Goal: Use online tool/utility: Use online tool/utility

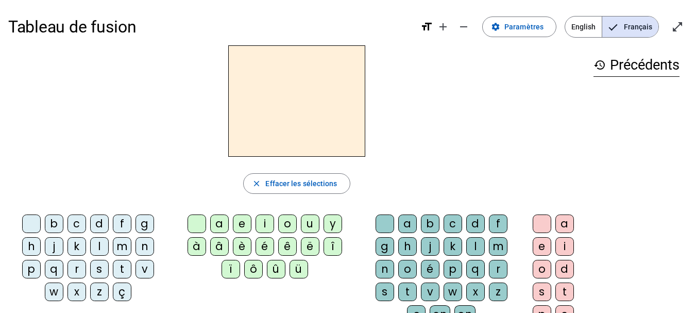
click at [216, 226] on div "a" at bounding box center [219, 223] width 19 height 19
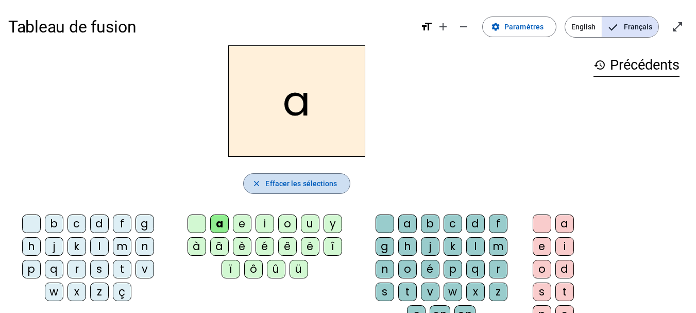
click at [275, 179] on span "Effacer les sélections" at bounding box center [301, 183] width 72 height 12
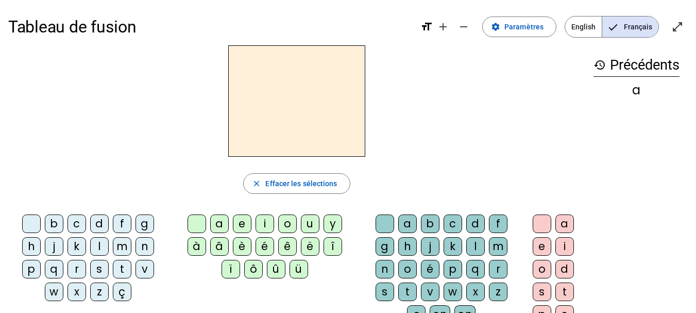
click at [237, 216] on div "e" at bounding box center [242, 223] width 19 height 19
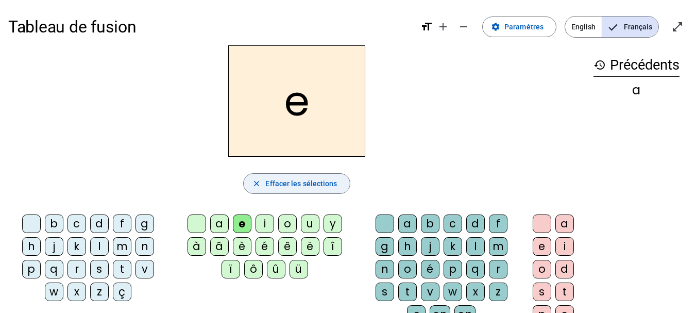
click at [294, 182] on span "Effacer les sélections" at bounding box center [301, 183] width 72 height 12
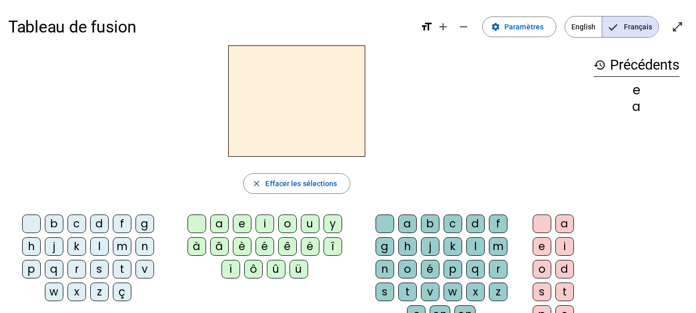
click at [264, 214] on div "i" at bounding box center [265, 223] width 19 height 19
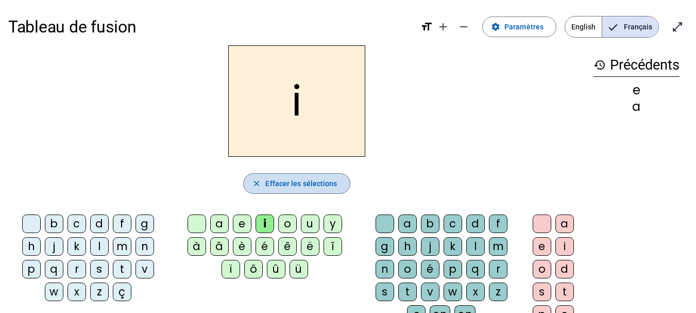
click at [302, 180] on span "Effacer les sélections" at bounding box center [301, 183] width 72 height 12
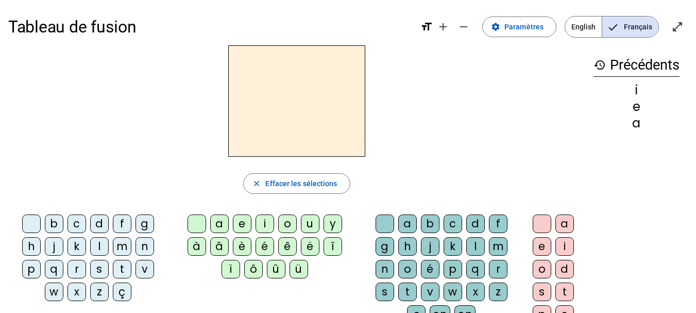
click at [285, 218] on div "o" at bounding box center [287, 223] width 19 height 19
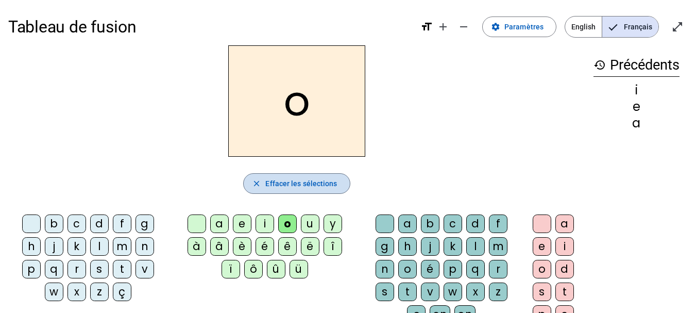
click at [303, 180] on span "Effacer les sélections" at bounding box center [301, 183] width 72 height 12
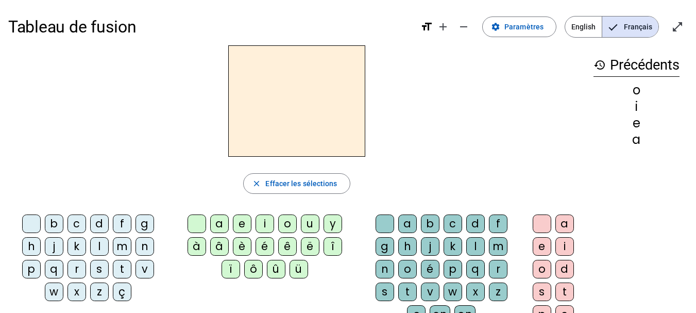
click at [307, 220] on div "u" at bounding box center [310, 223] width 19 height 19
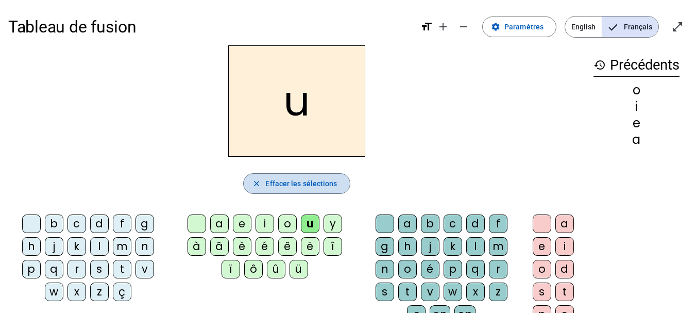
click at [256, 188] on span "button" at bounding box center [297, 183] width 106 height 25
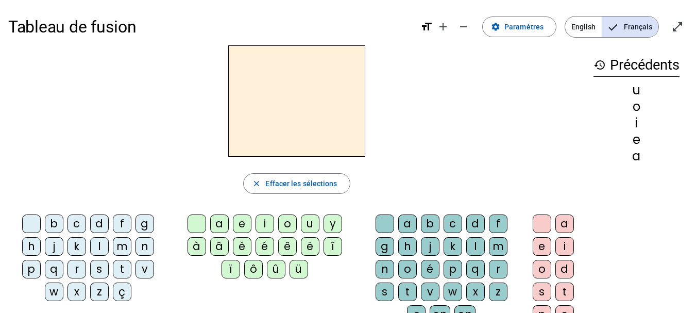
click at [333, 221] on div "y" at bounding box center [333, 223] width 19 height 19
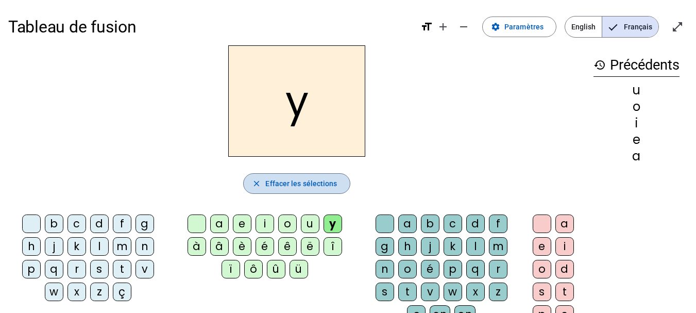
click at [284, 192] on span "button" at bounding box center [297, 183] width 106 height 25
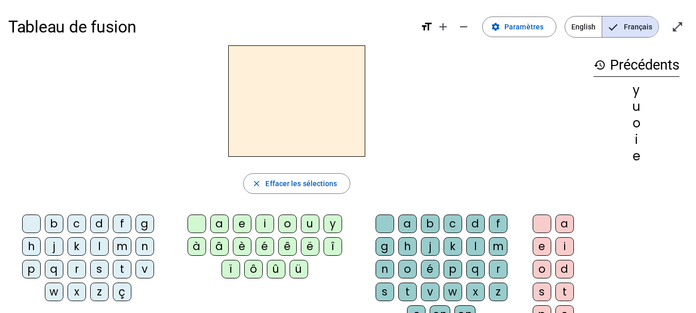
click at [195, 248] on div "à" at bounding box center [197, 246] width 19 height 19
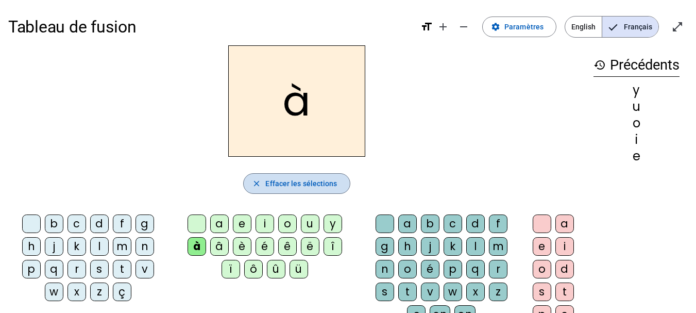
click at [291, 180] on span "Effacer les sélections" at bounding box center [301, 183] width 72 height 12
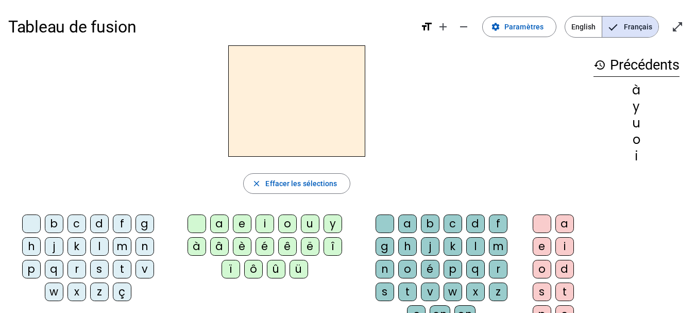
click at [220, 250] on div "â" at bounding box center [219, 246] width 19 height 19
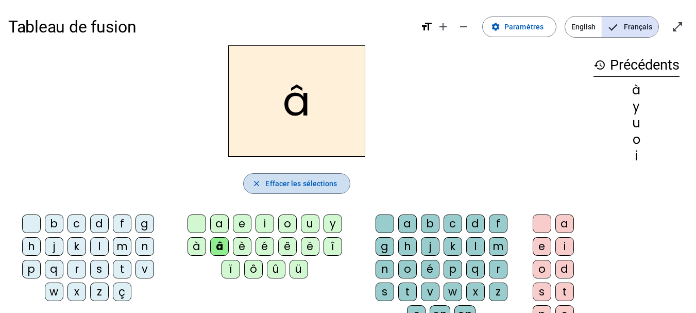
click at [279, 187] on span "Effacer les sélections" at bounding box center [301, 183] width 72 height 12
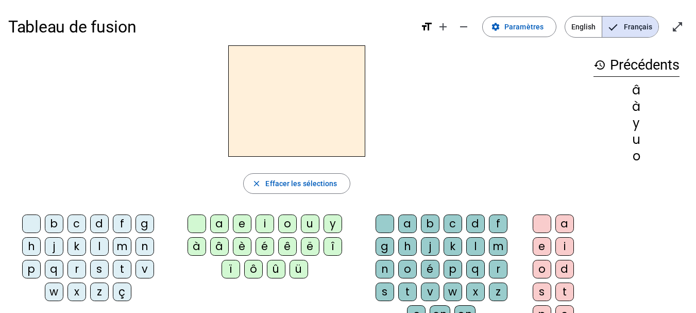
click at [241, 244] on div "è" at bounding box center [242, 246] width 19 height 19
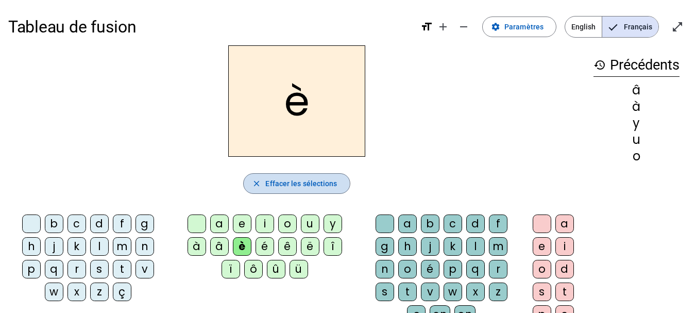
click at [288, 182] on span "Effacer les sélections" at bounding box center [301, 183] width 72 height 12
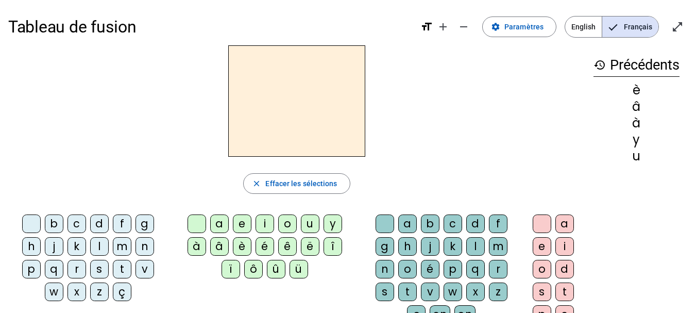
click at [265, 248] on div "é" at bounding box center [265, 246] width 19 height 19
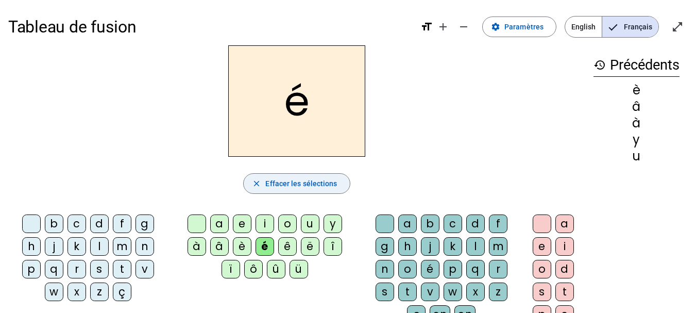
click at [279, 184] on span "Effacer les sélections" at bounding box center [301, 183] width 72 height 12
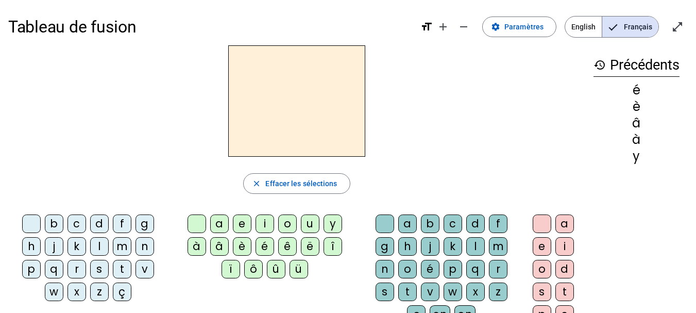
click at [284, 249] on div "ê" at bounding box center [287, 246] width 19 height 19
click at [238, 249] on div "è" at bounding box center [242, 246] width 19 height 19
click at [286, 249] on div "ê" at bounding box center [287, 246] width 19 height 19
click at [308, 250] on div "ë" at bounding box center [310, 246] width 19 height 19
click at [332, 250] on div "î" at bounding box center [333, 246] width 19 height 19
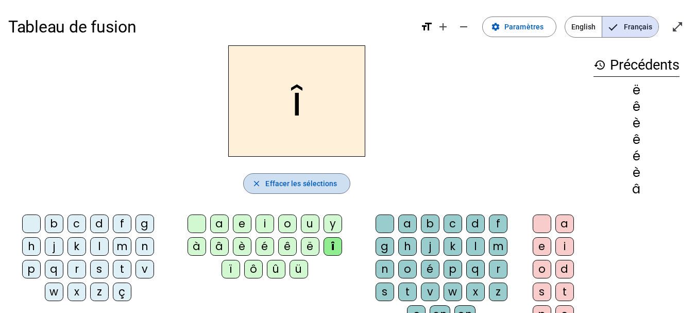
click at [305, 182] on span "Effacer les sélections" at bounding box center [301, 183] width 72 height 12
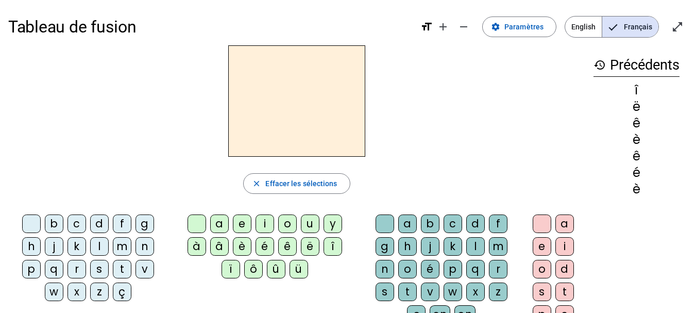
click at [516, 155] on div at bounding box center [296, 100] width 577 height 111
click at [119, 242] on div "m" at bounding box center [122, 246] width 19 height 19
click at [223, 225] on div "a" at bounding box center [219, 223] width 19 height 19
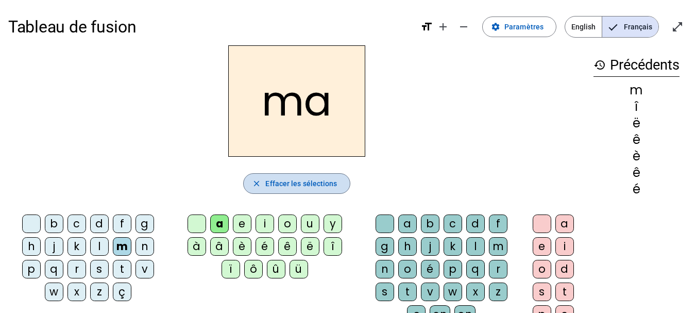
click at [300, 184] on span "Effacer les sélections" at bounding box center [301, 183] width 72 height 12
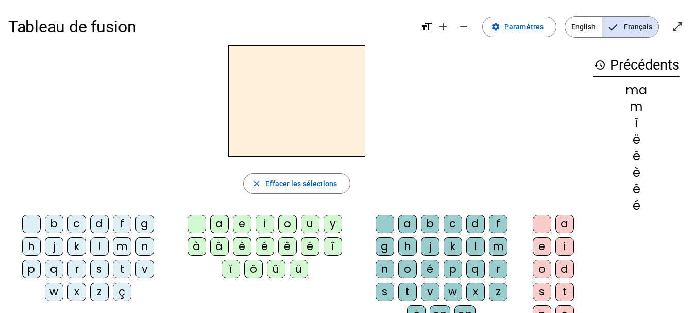
click at [401, 291] on div "t" at bounding box center [407, 291] width 19 height 19
click at [289, 221] on div "o" at bounding box center [287, 223] width 19 height 19
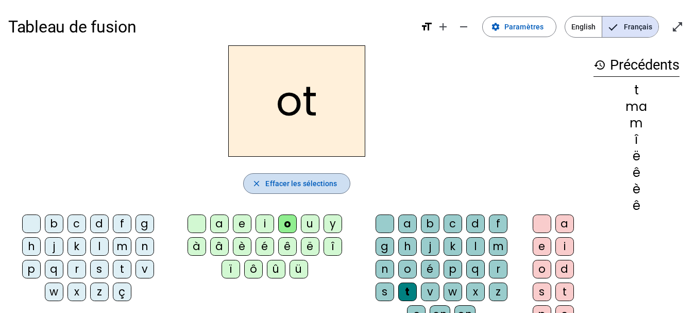
click at [316, 186] on span "Effacer les sélections" at bounding box center [301, 183] width 72 height 12
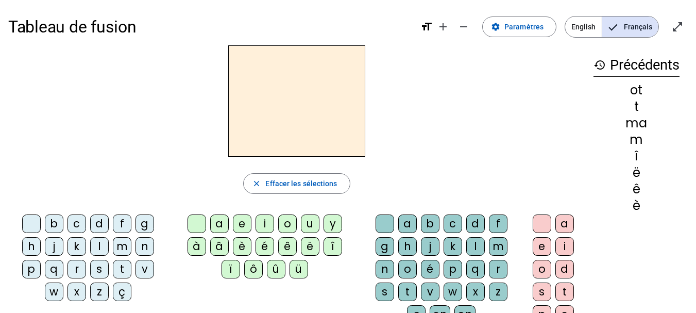
click at [119, 270] on div "t" at bounding box center [122, 269] width 19 height 19
click at [286, 220] on div "o" at bounding box center [287, 223] width 19 height 19
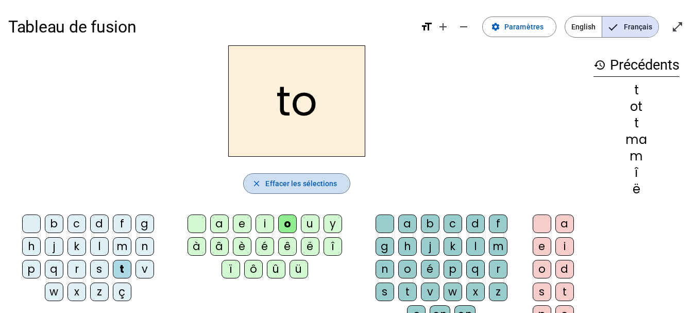
click at [289, 188] on span "Effacer les sélections" at bounding box center [301, 183] width 72 height 12
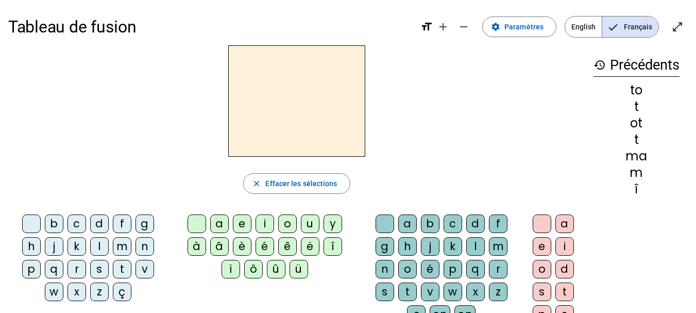
click at [125, 246] on div "m" at bounding box center [122, 246] width 19 height 19
click at [312, 226] on div "u" at bounding box center [310, 223] width 19 height 19
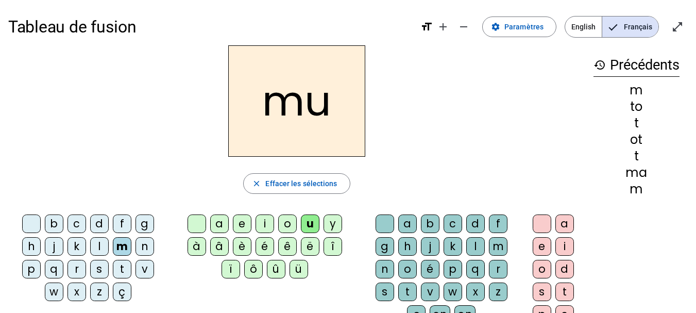
click at [429, 294] on div "v" at bounding box center [430, 291] width 19 height 19
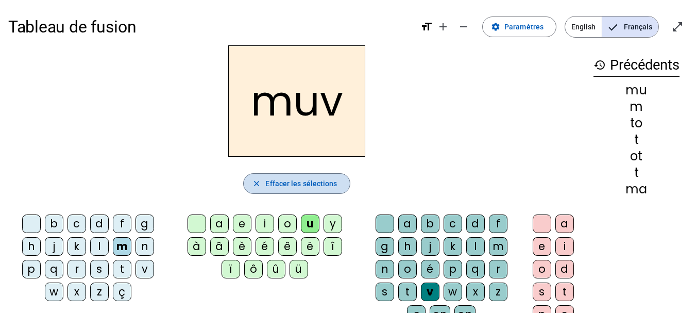
click at [310, 187] on span "Effacer les sélections" at bounding box center [301, 183] width 72 height 12
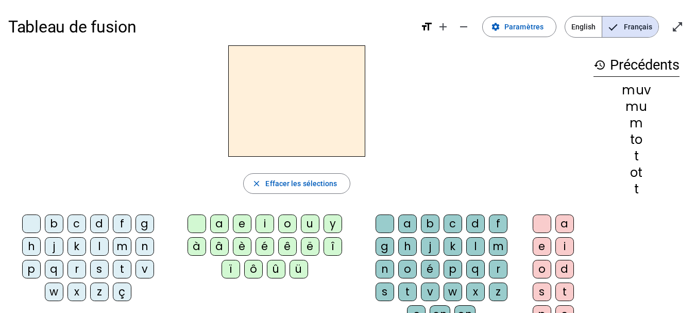
click at [120, 222] on div "f" at bounding box center [122, 223] width 19 height 19
click at [265, 223] on div "i" at bounding box center [265, 223] width 19 height 19
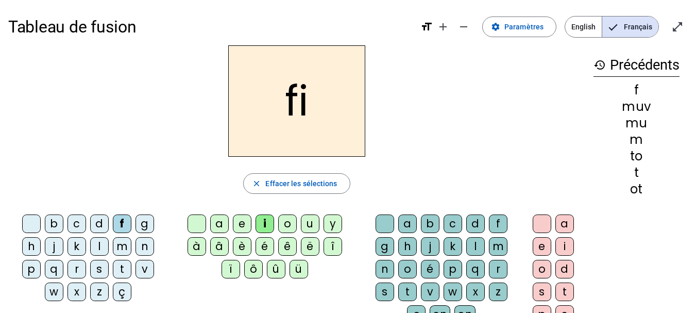
click at [497, 224] on div "f" at bounding box center [498, 223] width 19 height 19
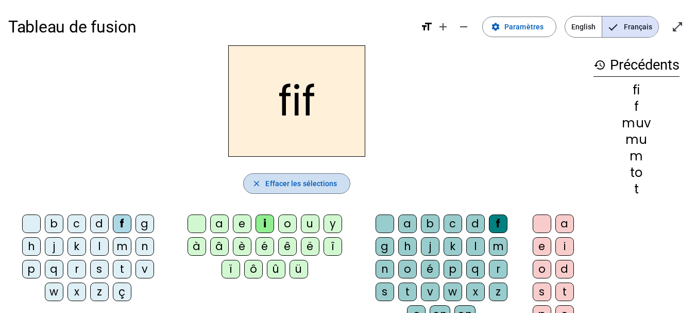
click at [286, 182] on span "Effacer les sélections" at bounding box center [301, 183] width 72 height 12
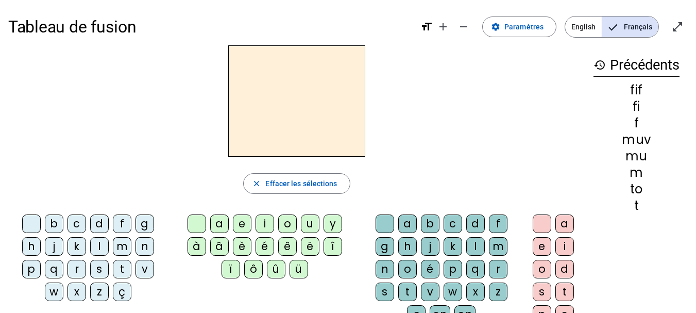
click at [100, 268] on div "s" at bounding box center [99, 269] width 19 height 19
click at [267, 224] on div "i" at bounding box center [265, 223] width 19 height 19
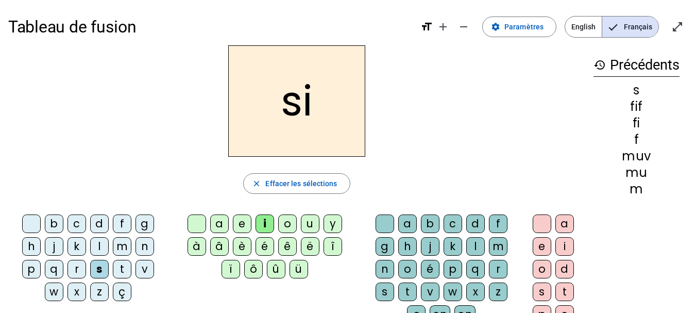
click at [455, 265] on div "p" at bounding box center [453, 269] width 19 height 19
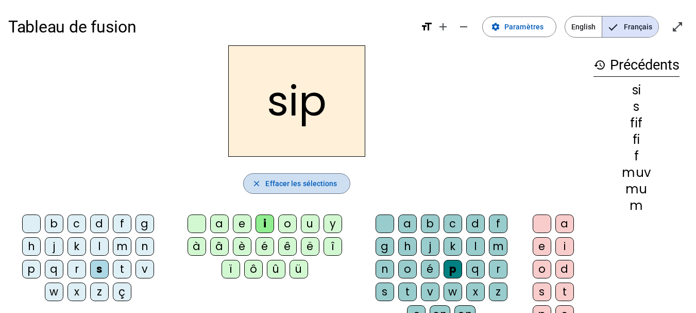
click at [278, 185] on span "Effacer les sélections" at bounding box center [301, 183] width 72 height 12
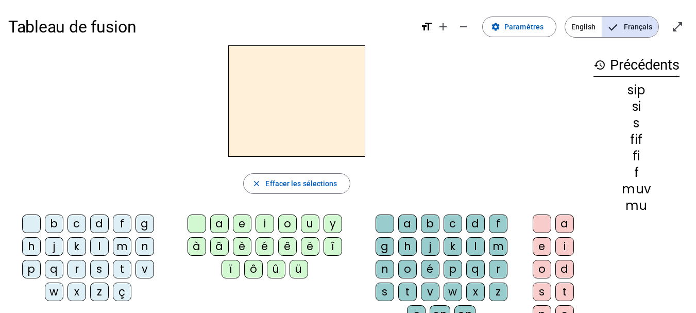
click at [99, 251] on div "l" at bounding box center [99, 246] width 19 height 19
click at [290, 223] on div "o" at bounding box center [287, 223] width 19 height 19
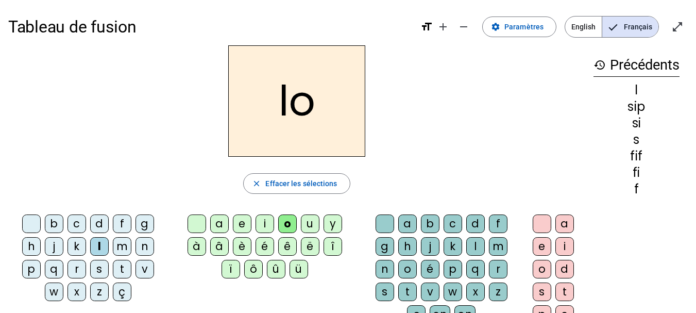
click at [477, 247] on div "l" at bounding box center [475, 246] width 19 height 19
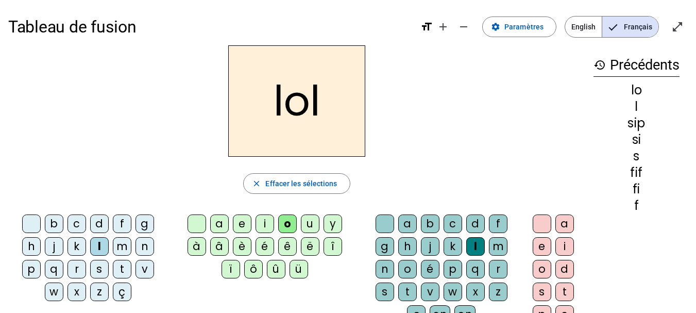
click at [564, 224] on div "a" at bounding box center [565, 223] width 19 height 19
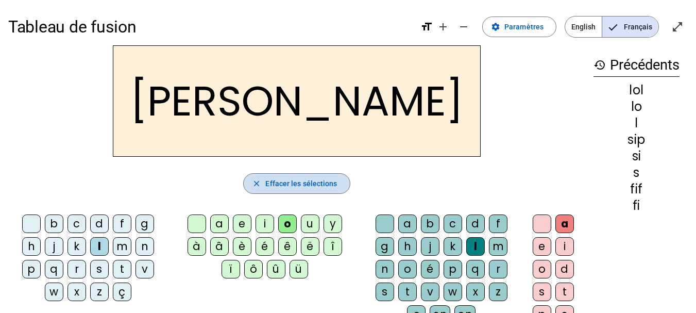
click at [291, 178] on span "Effacer les sélections" at bounding box center [301, 183] width 72 height 12
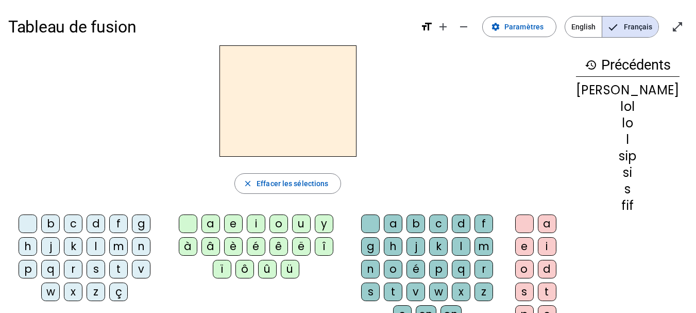
click at [100, 267] on div "s" at bounding box center [96, 269] width 19 height 19
click at [265, 224] on div "i" at bounding box center [256, 223] width 19 height 19
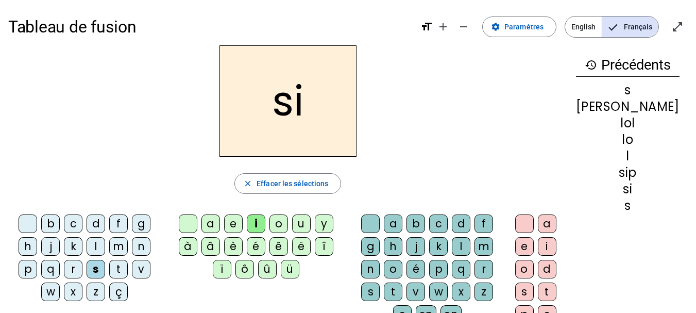
click at [425, 290] on div "v" at bounding box center [416, 291] width 19 height 19
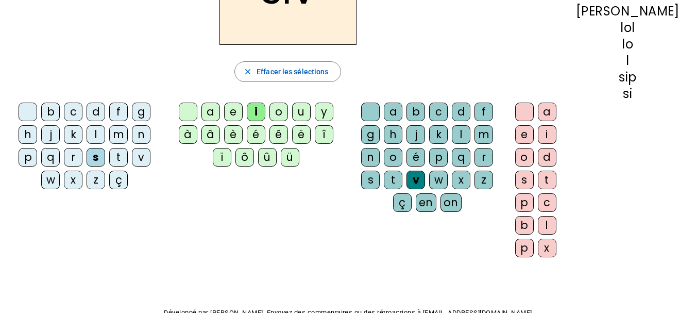
scroll to position [112, 0]
click at [425, 158] on div "é" at bounding box center [416, 156] width 19 height 19
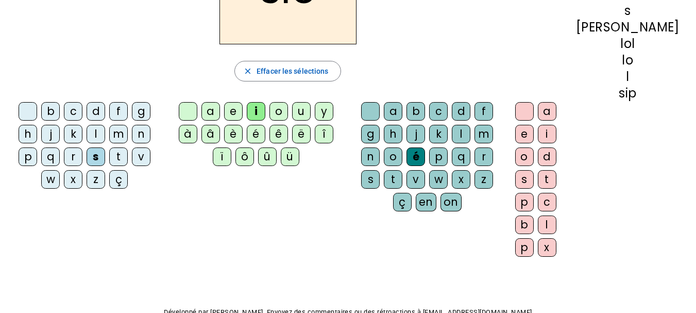
scroll to position [0, 0]
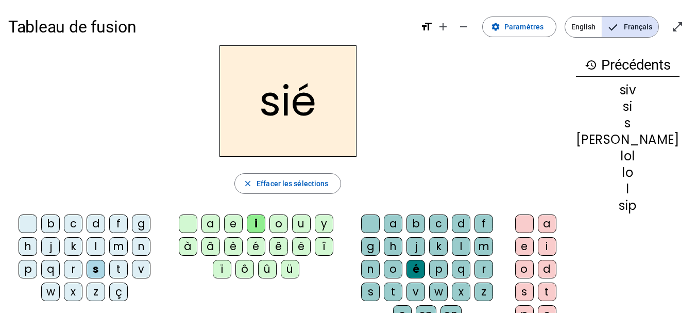
click at [425, 292] on div "v" at bounding box center [416, 291] width 19 height 19
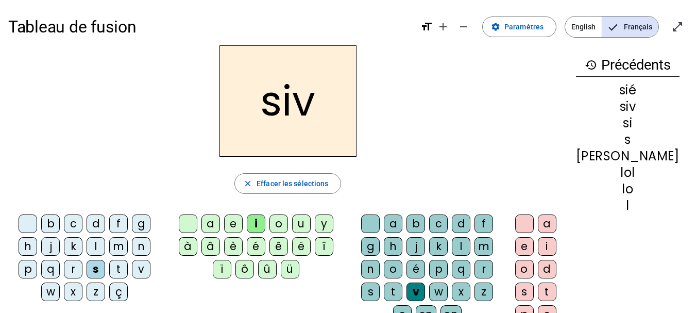
click at [259, 243] on div "é" at bounding box center [256, 246] width 19 height 19
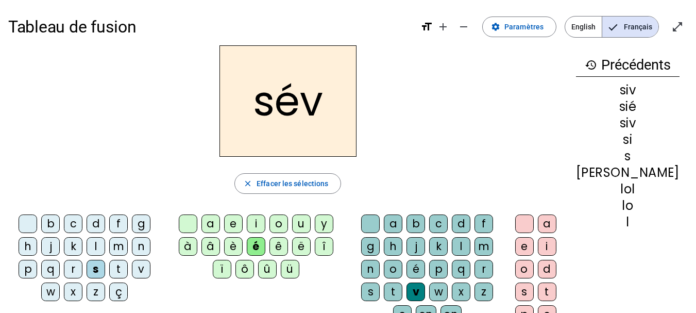
click at [327, 102] on h2 "sév" at bounding box center [288, 100] width 137 height 111
click at [309, 102] on h2 "sév" at bounding box center [288, 100] width 137 height 111
click at [331, 105] on h2 "sév" at bounding box center [288, 100] width 137 height 111
click at [278, 176] on span "button" at bounding box center [288, 183] width 106 height 25
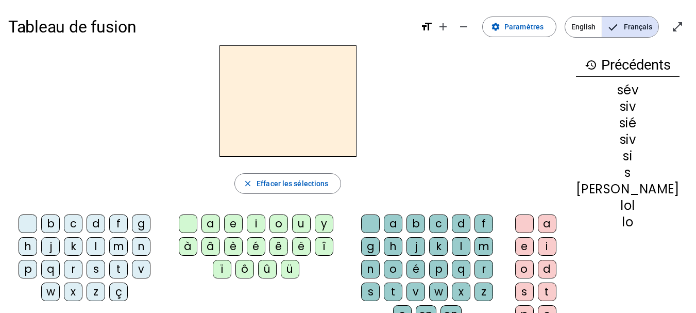
click at [97, 273] on div "s" at bounding box center [96, 269] width 19 height 19
click at [263, 224] on div "i" at bounding box center [256, 223] width 19 height 19
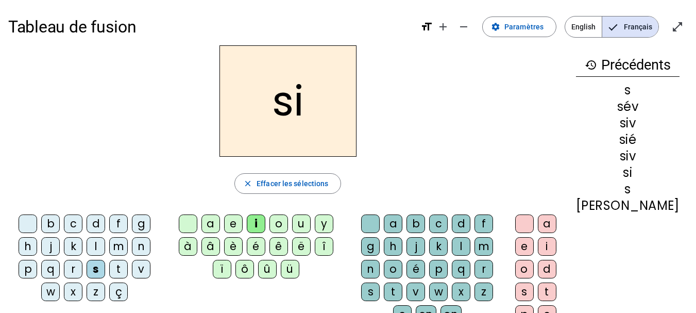
click at [425, 289] on div "v" at bounding box center [416, 291] width 19 height 19
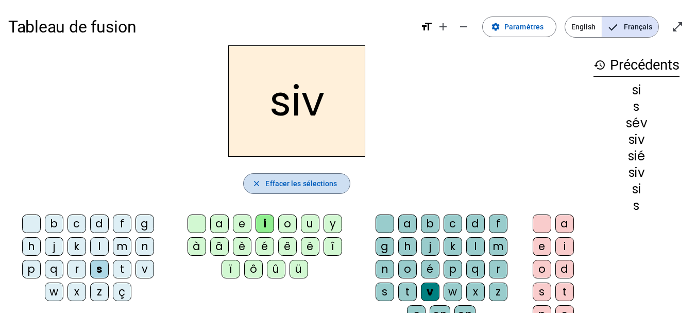
click at [319, 184] on span "Effacer les sélections" at bounding box center [301, 183] width 72 height 12
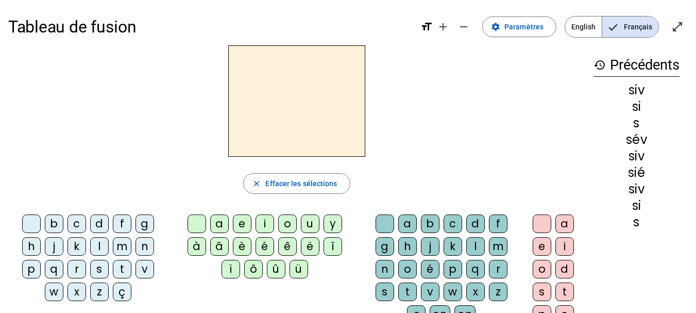
click at [261, 243] on div "é" at bounding box center [265, 246] width 19 height 19
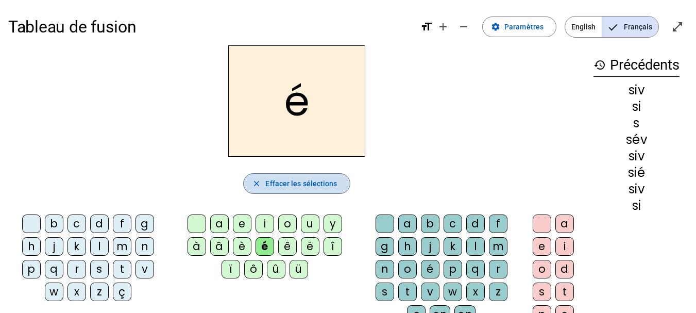
click at [280, 181] on span "Effacer les sélections" at bounding box center [301, 183] width 72 height 12
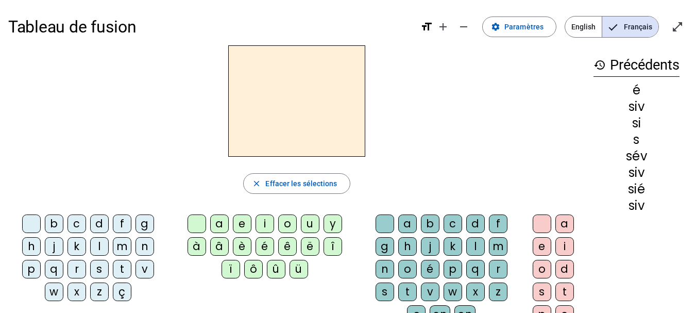
click at [121, 267] on div "t" at bounding box center [122, 269] width 19 height 19
click at [246, 245] on div "è" at bounding box center [242, 246] width 19 height 19
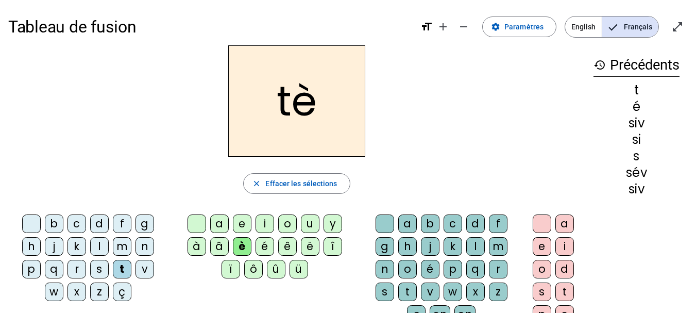
click at [430, 287] on div "v" at bounding box center [430, 291] width 19 height 19
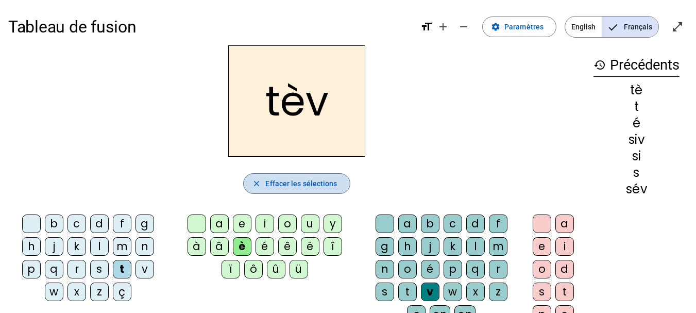
click at [286, 177] on span "Effacer les sélections" at bounding box center [301, 183] width 72 height 12
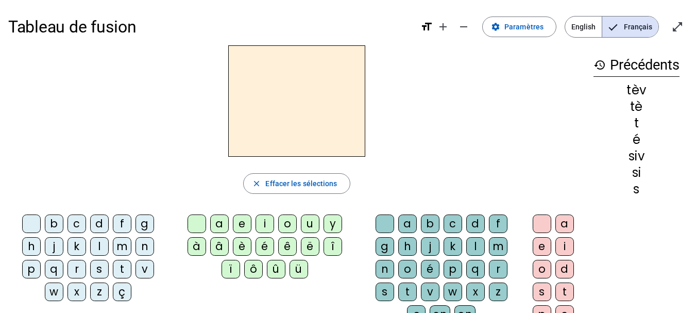
click at [139, 218] on div "g" at bounding box center [145, 223] width 19 height 19
click at [220, 224] on div "a" at bounding box center [219, 223] width 19 height 19
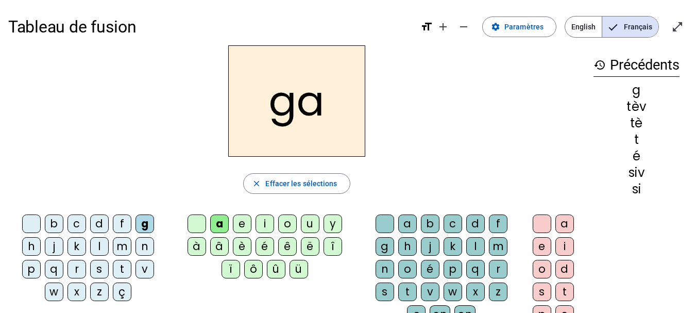
click at [477, 240] on div "l" at bounding box center [475, 246] width 19 height 19
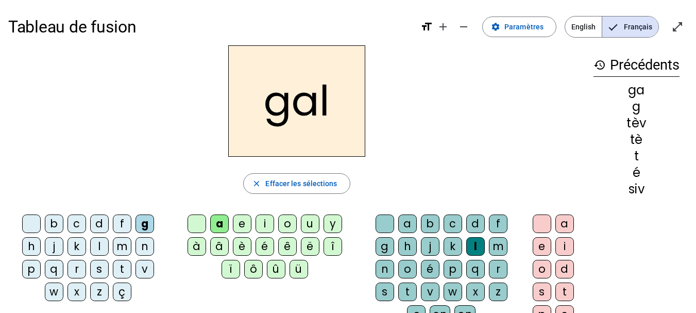
click at [567, 222] on div "a" at bounding box center [565, 223] width 19 height 19
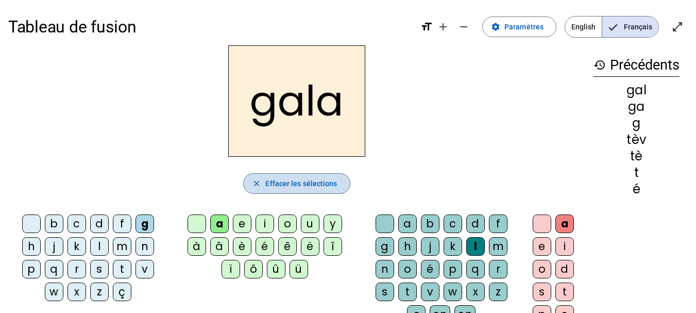
click at [302, 176] on span "button" at bounding box center [297, 183] width 106 height 25
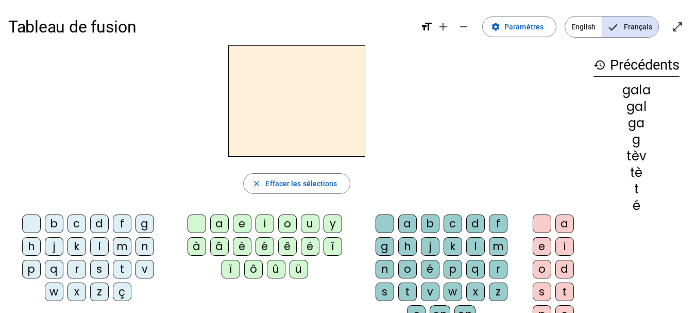
click at [100, 223] on div "d" at bounding box center [99, 223] width 19 height 19
click at [289, 221] on div "o" at bounding box center [287, 223] width 19 height 19
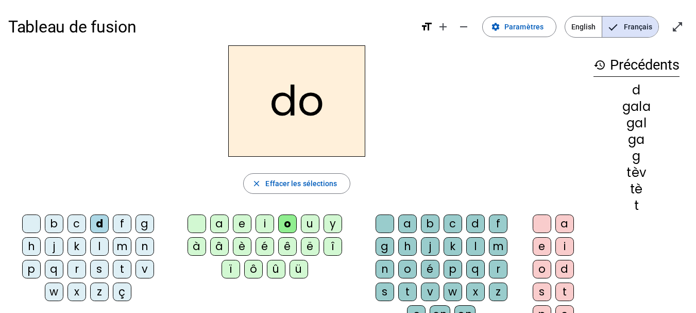
click at [477, 220] on div "d" at bounding box center [475, 223] width 19 height 19
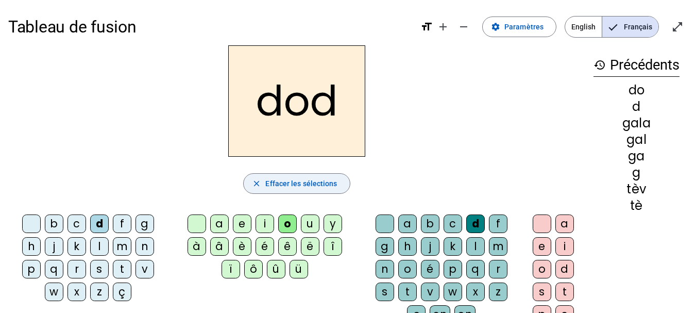
click at [325, 173] on span "button" at bounding box center [297, 183] width 106 height 25
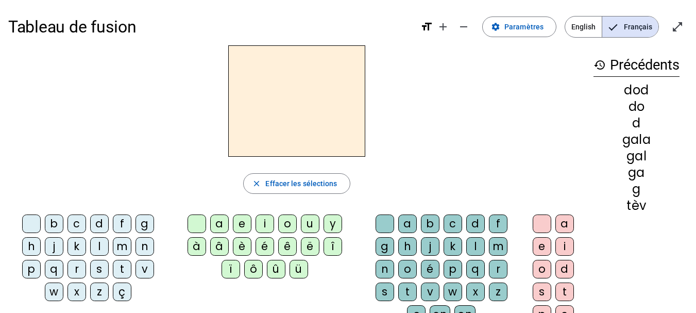
click at [313, 226] on div "u" at bounding box center [310, 223] width 19 height 19
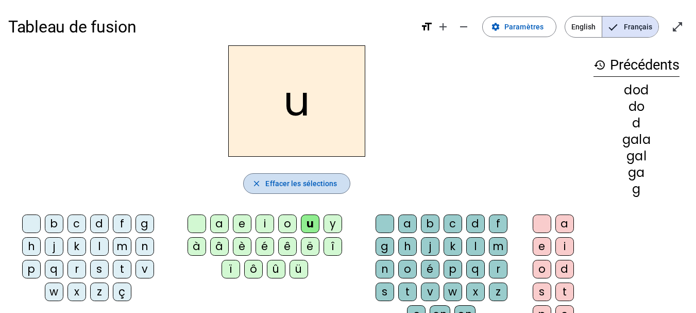
click at [288, 189] on span "Effacer les sélections" at bounding box center [301, 183] width 72 height 12
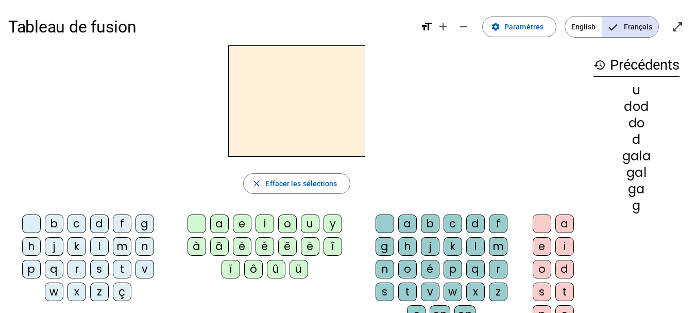
click at [149, 243] on div "n" at bounding box center [145, 246] width 19 height 19
click at [285, 222] on div "o" at bounding box center [287, 223] width 19 height 19
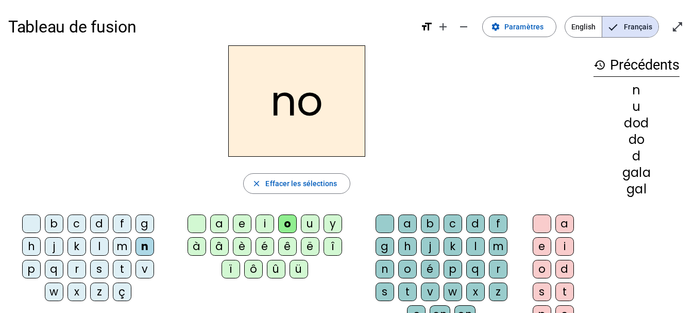
click at [500, 268] on div "r" at bounding box center [498, 269] width 19 height 19
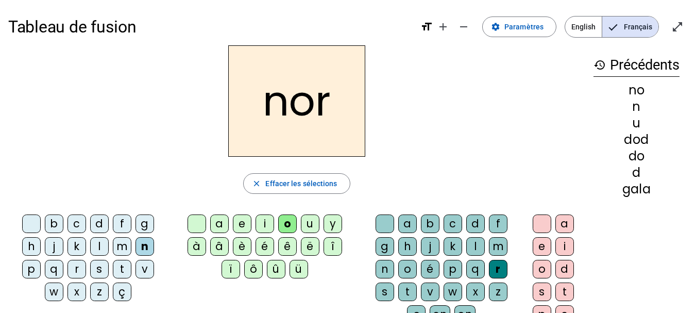
scroll to position [127, 0]
